Goal: Navigation & Orientation: Find specific page/section

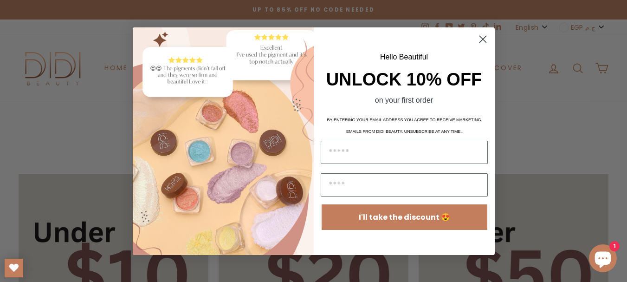
click at [483, 41] on circle "Close dialog" at bounding box center [482, 38] width 15 height 15
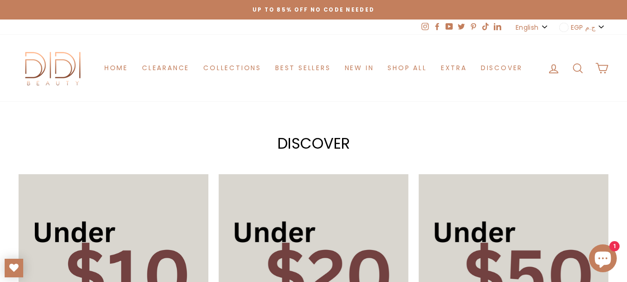
click at [439, 28] on icon at bounding box center [437, 26] width 4 height 7
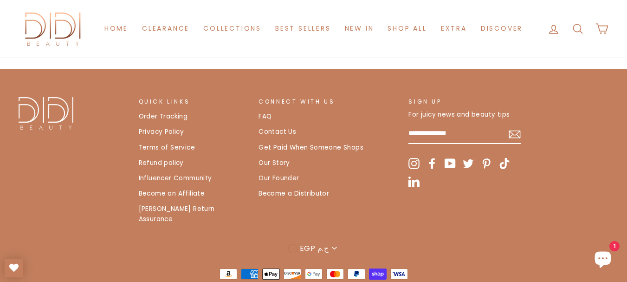
scroll to position [434, 0]
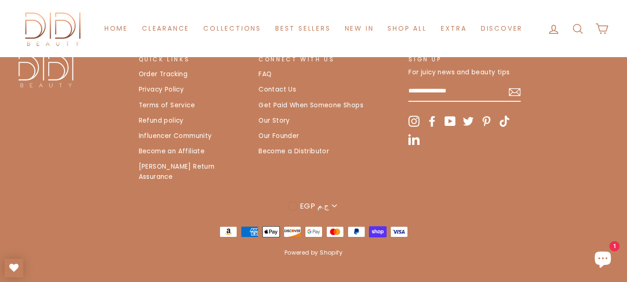
click at [0, 134] on div "Quick Links Quick Links Order Tracking Privacy Policy Terms of Service Refund p…" at bounding box center [313, 158] width 627 height 206
click at [165, 103] on link "Terms of Service" at bounding box center [167, 105] width 56 height 14
click at [159, 90] on link "Privacy Policy" at bounding box center [161, 90] width 45 height 14
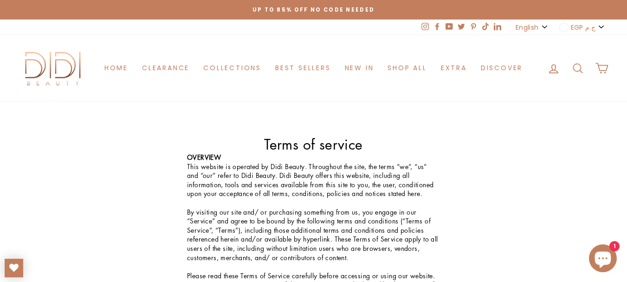
scroll to position [2689, 0]
